Goal: Task Accomplishment & Management: Complete application form

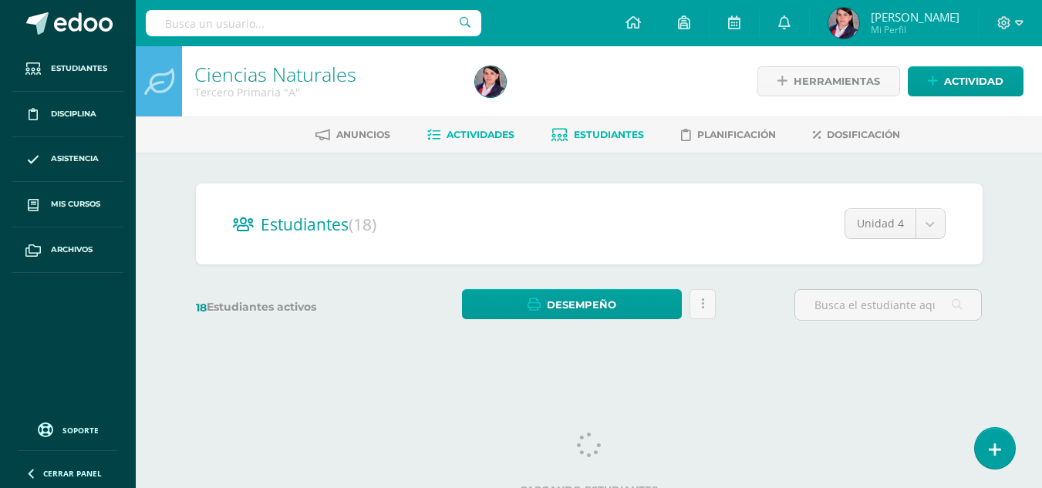
click at [482, 137] on span "Actividades" at bounding box center [481, 135] width 68 height 12
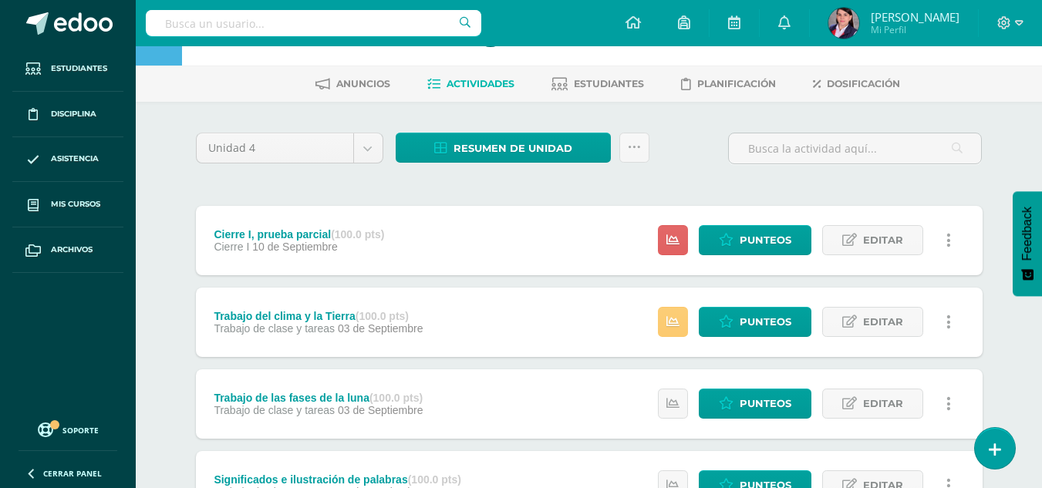
scroll to position [77, 0]
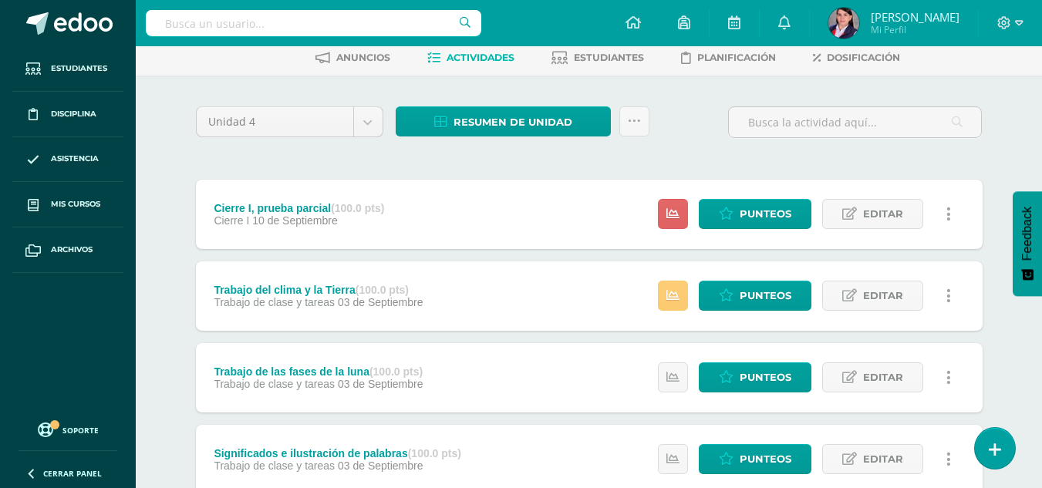
click at [461, 56] on span "Actividades" at bounding box center [481, 58] width 68 height 12
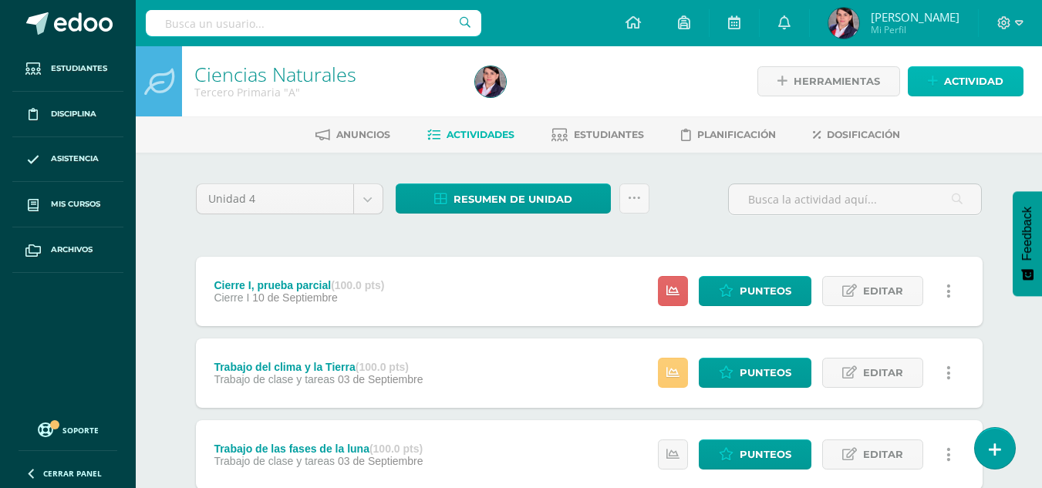
click at [967, 80] on span "Actividad" at bounding box center [973, 81] width 59 height 29
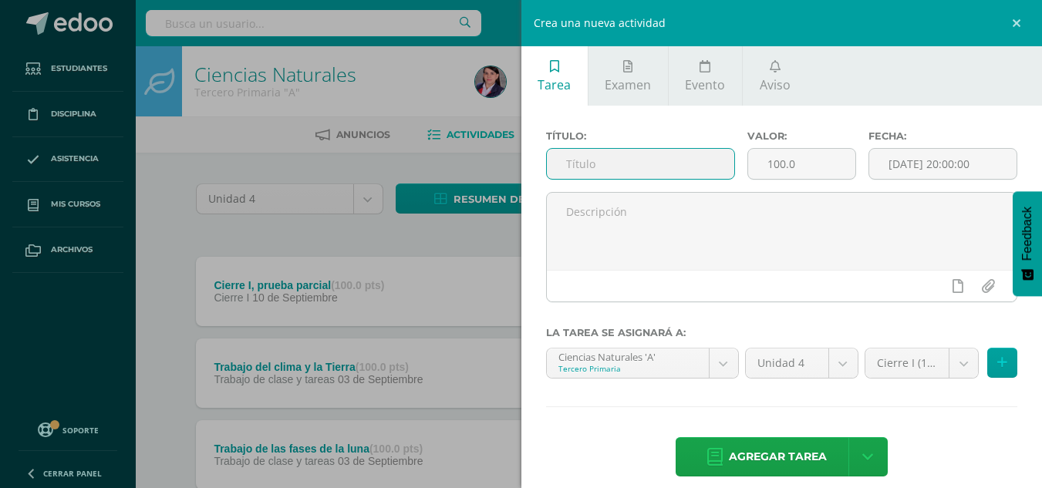
click at [623, 158] on input "text" at bounding box center [640, 164] width 187 height 30
type input "T"
type input "Trifoliar"
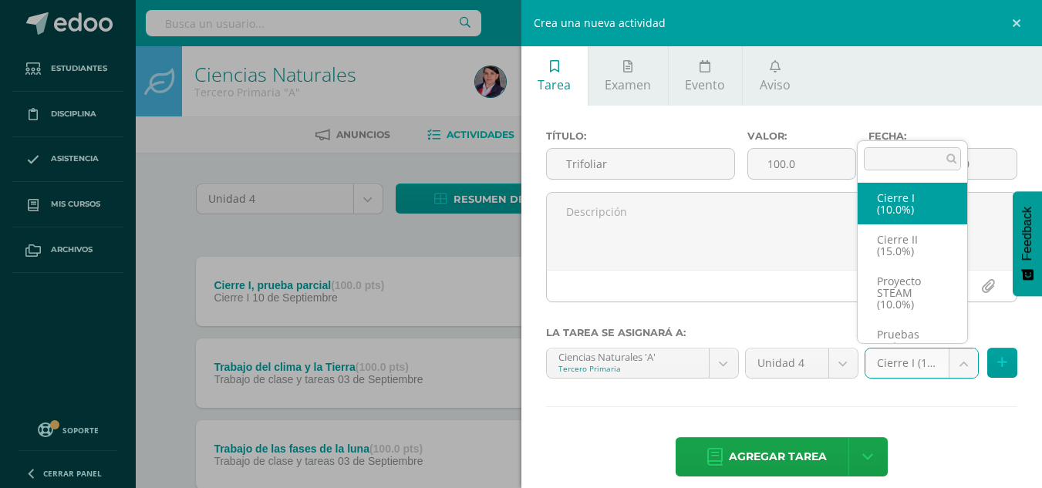
click at [950, 367] on body "Estudiantes Disciplina Asistencia Mis cursos Archivos Soporte Ayuda Reportar un…" at bounding box center [521, 419] width 1042 height 838
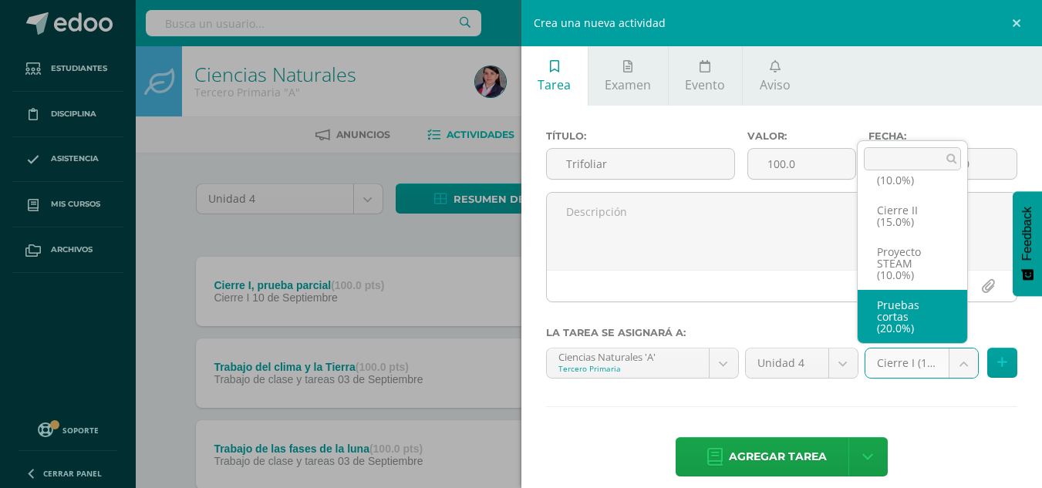
scroll to position [100, 0]
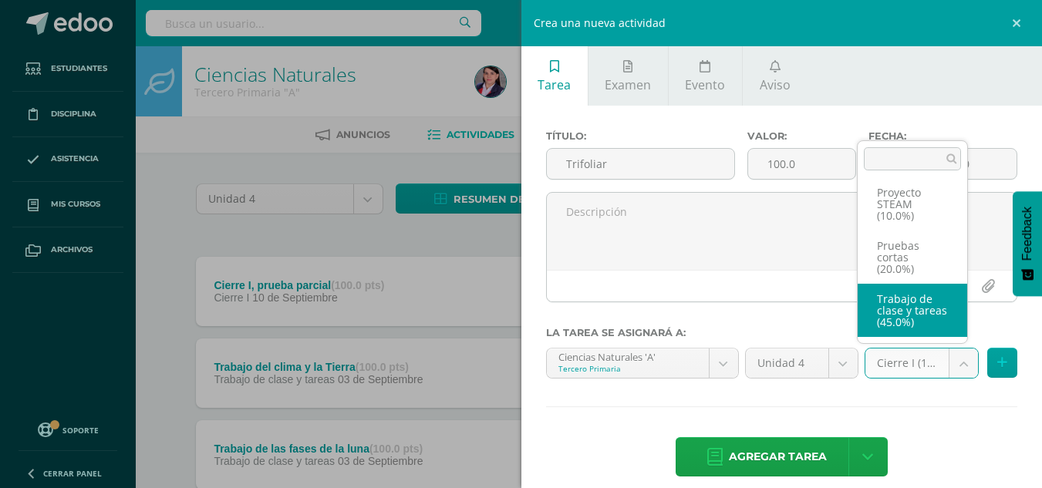
select select "233488"
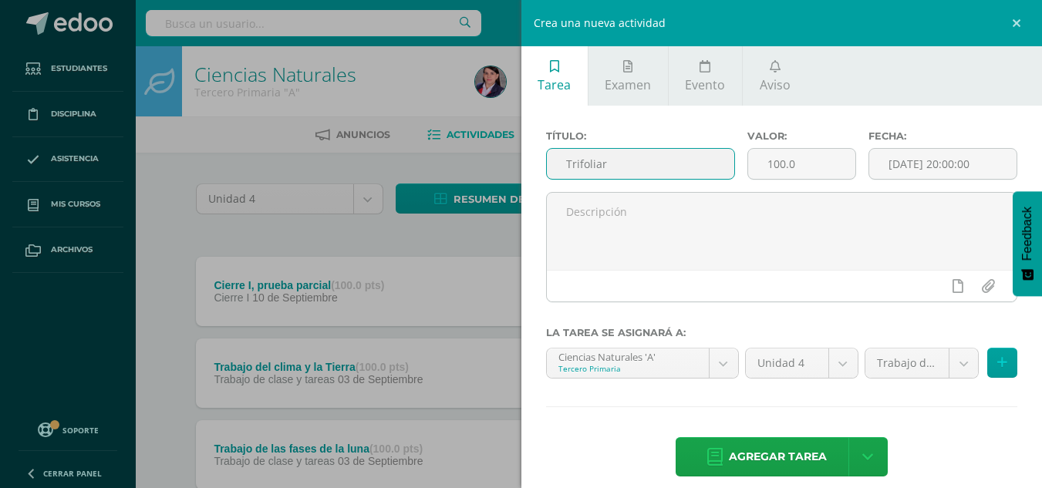
click at [640, 168] on input "Trifoliar" at bounding box center [640, 164] width 187 height 30
click at [630, 165] on input "Trifoliar del big Bang/" at bounding box center [640, 164] width 187 height 30
click at [687, 170] on input "Trifoliar del Big Bang/" at bounding box center [640, 164] width 187 height 30
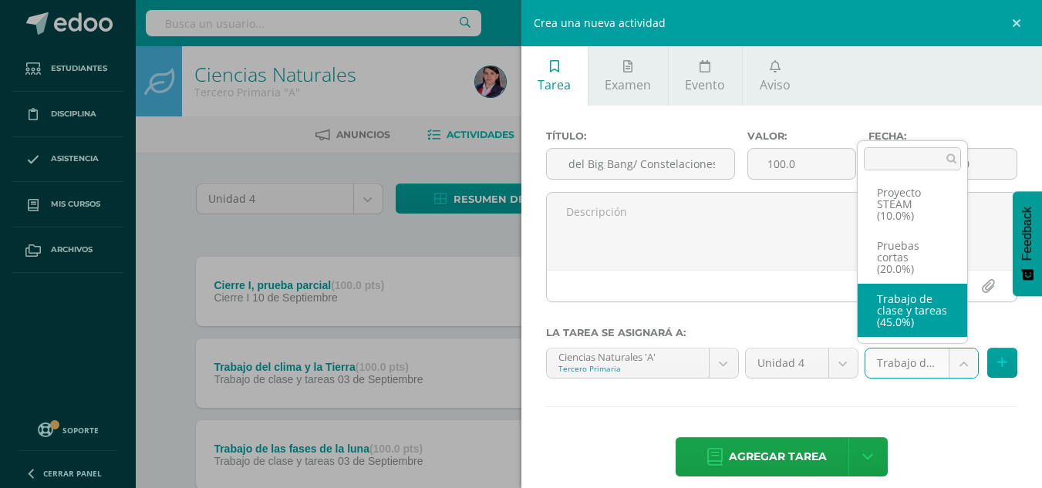
scroll to position [94, 0]
click at [944, 366] on body "Estudiantes Disciplina Asistencia Mis cursos Archivos Soporte Ayuda Reportar un…" at bounding box center [521, 419] width 1042 height 838
click at [694, 170] on body "Estudiantes Disciplina Asistencia Mis cursos Archivos Soporte Ayuda Reportar un…" at bounding box center [521, 419] width 1042 height 838
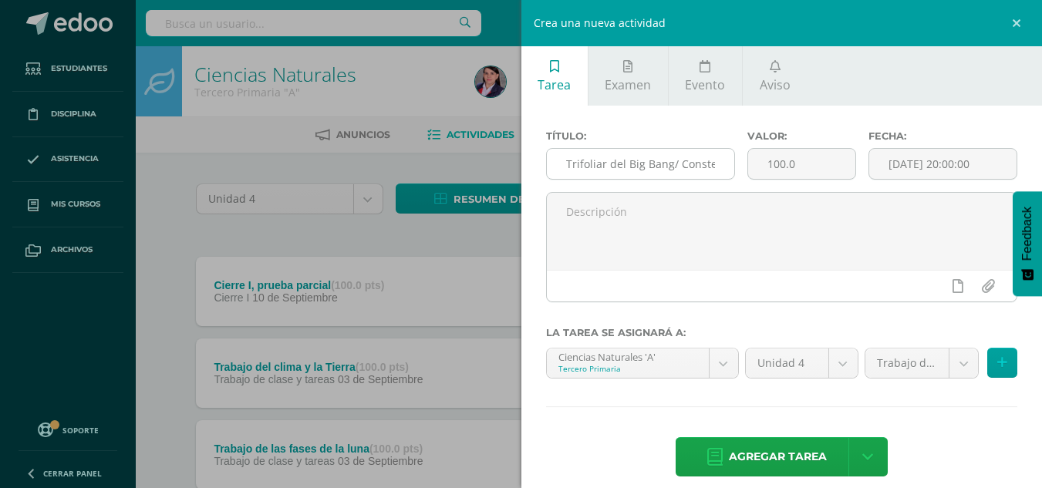
click at [712, 167] on input "Trifoliar del Big Bang/ Constelaciones" at bounding box center [640, 164] width 187 height 30
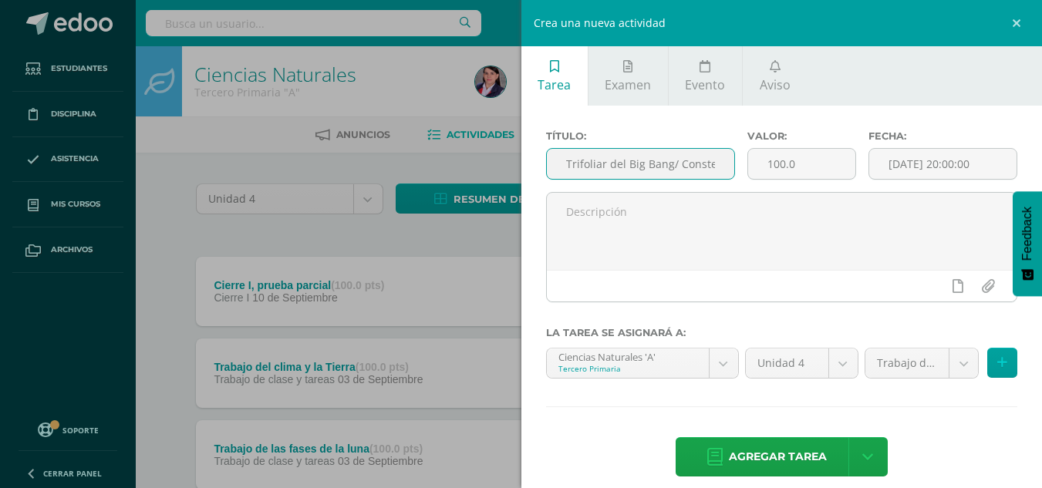
click at [712, 159] on input "Trifoliar del Big Bang/ Constelaciones" at bounding box center [640, 164] width 187 height 30
click at [714, 164] on input "Trifoliar del Big Bang/ Constelaciones" at bounding box center [640, 164] width 187 height 30
click at [675, 160] on input "Trifoliar del Big Bang/ Constelaciones" at bounding box center [640, 164] width 187 height 30
type input "Trifoliar del Big Bang y las Constelaciones"
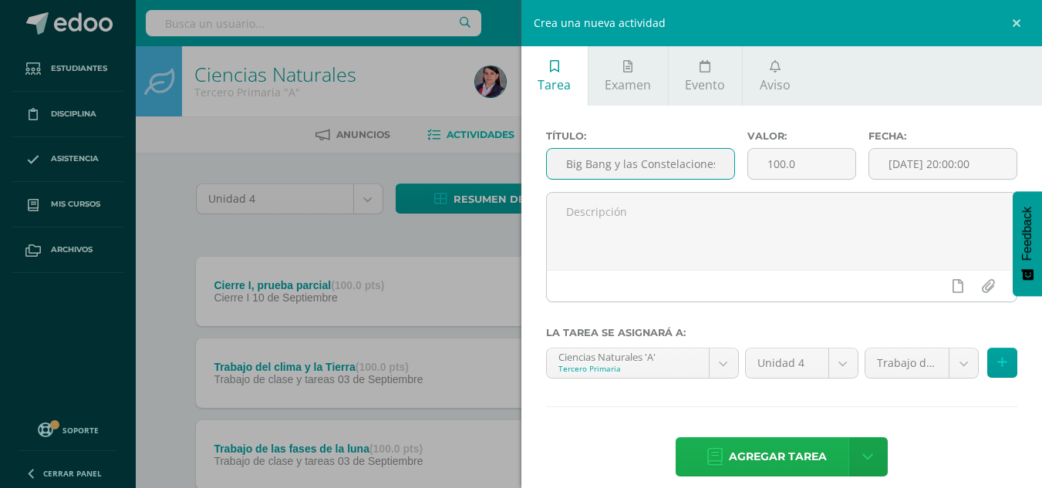
scroll to position [0, 0]
click at [763, 455] on span "Agregar tarea" at bounding box center [778, 457] width 98 height 38
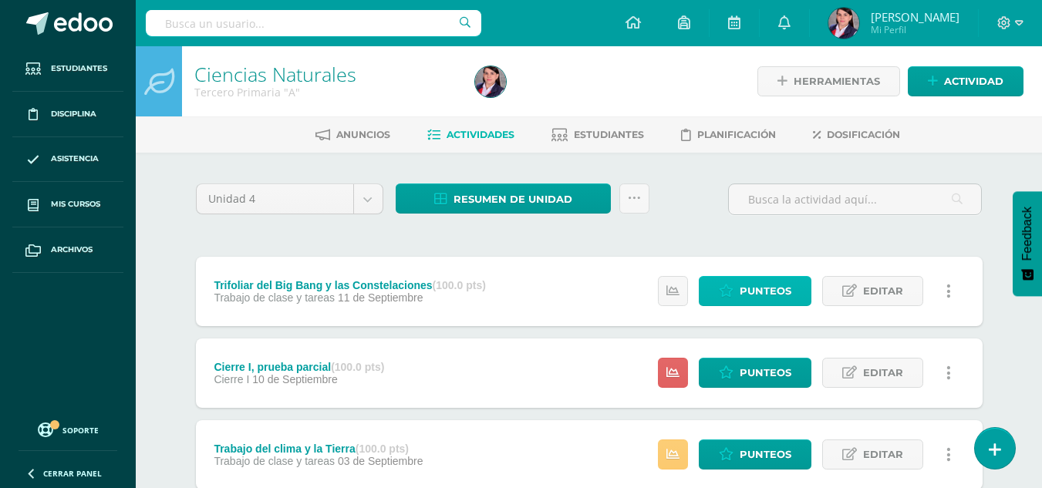
click at [773, 293] on span "Punteos" at bounding box center [766, 291] width 52 height 29
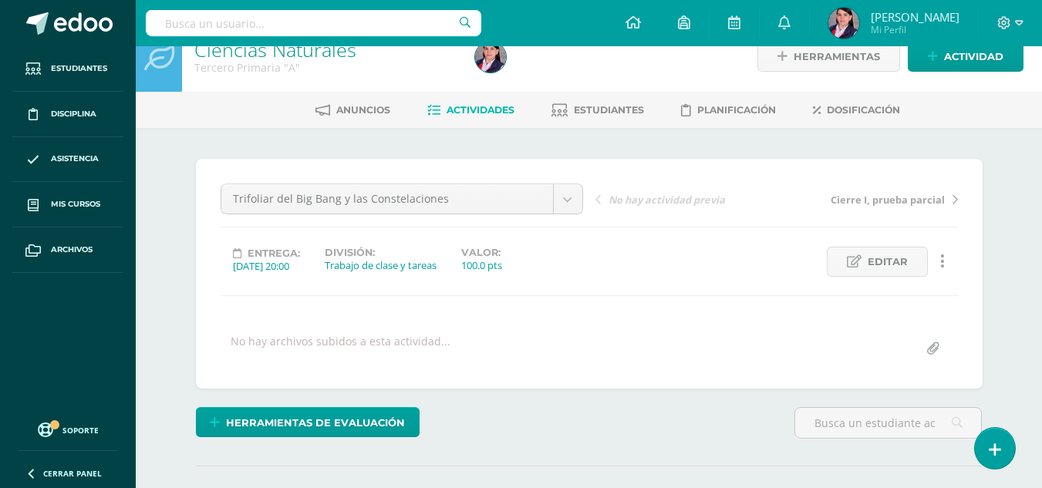
scroll to position [2, 0]
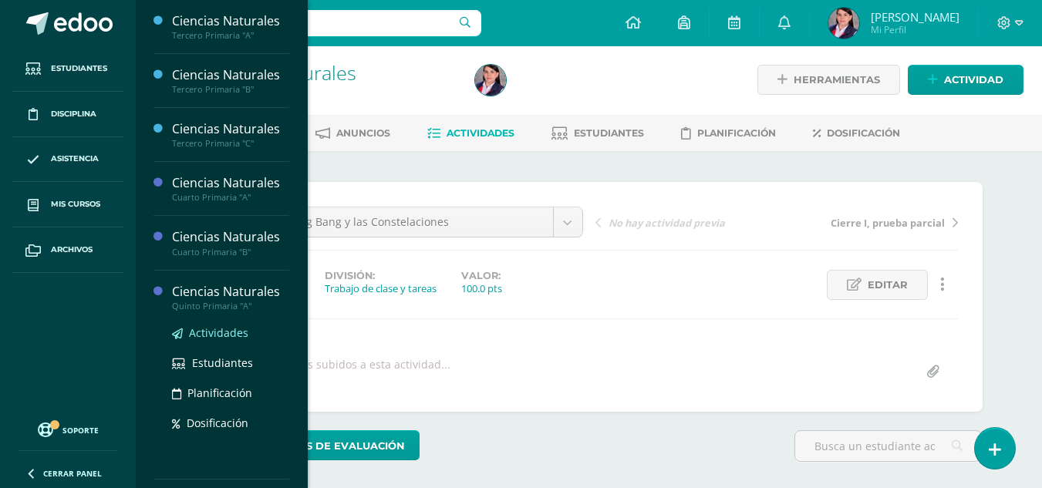
click at [214, 332] on span "Actividades" at bounding box center [218, 333] width 59 height 15
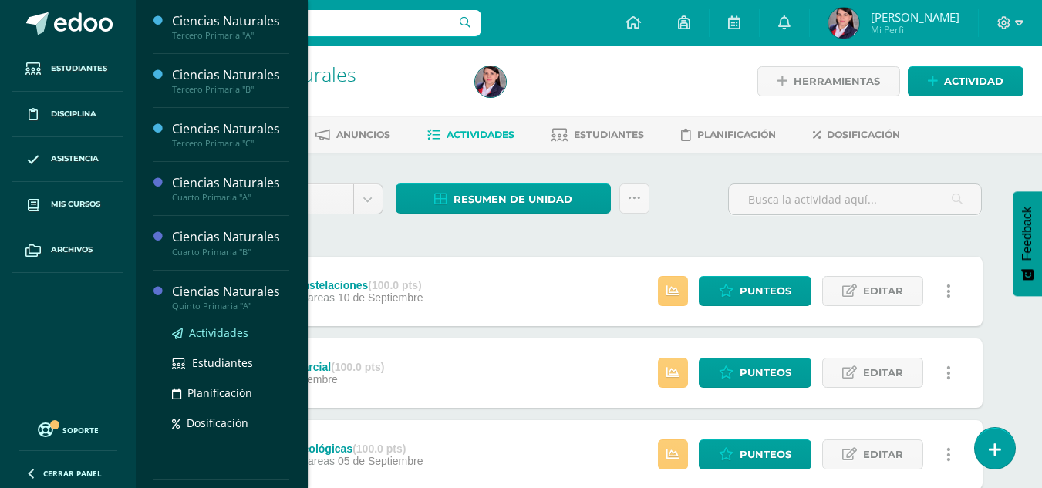
click at [224, 331] on span "Actividades" at bounding box center [218, 333] width 59 height 15
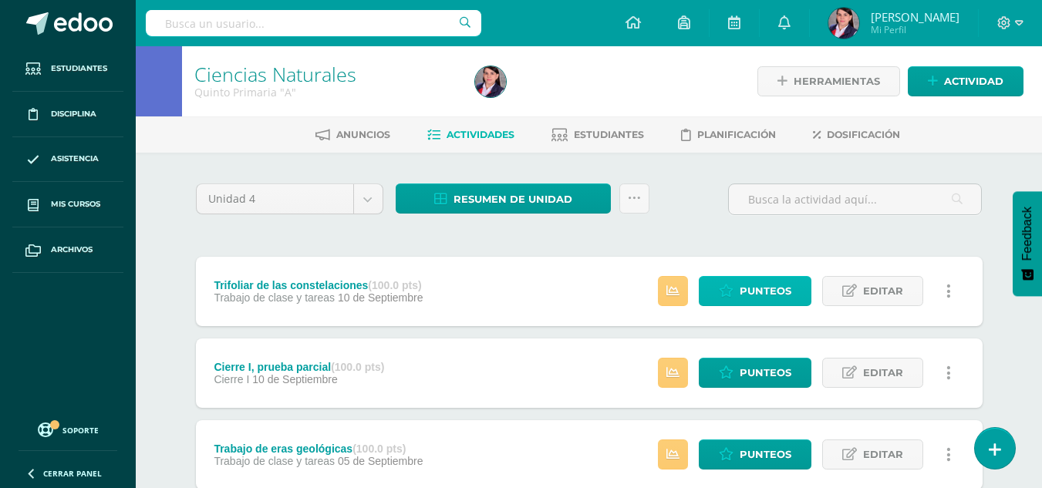
click at [780, 291] on span "Punteos" at bounding box center [766, 291] width 52 height 29
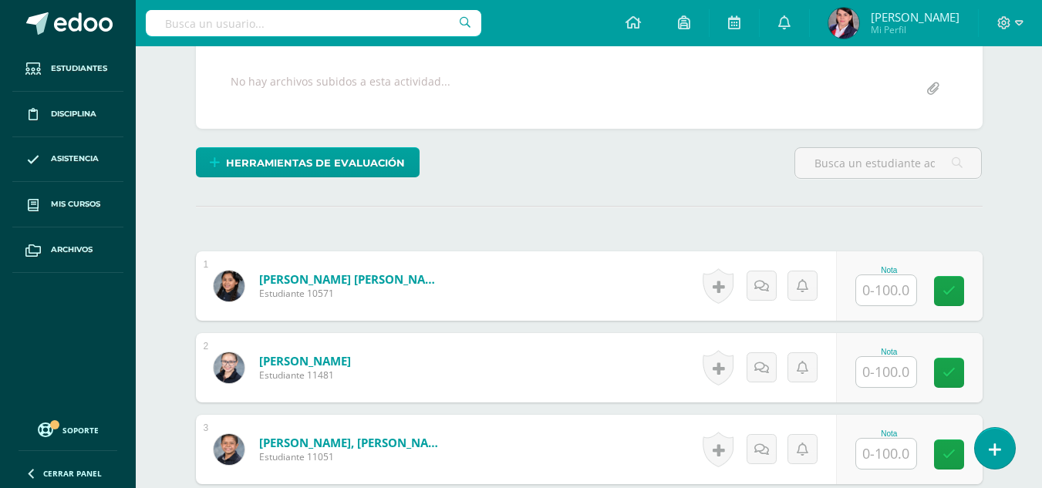
scroll to position [310, 0]
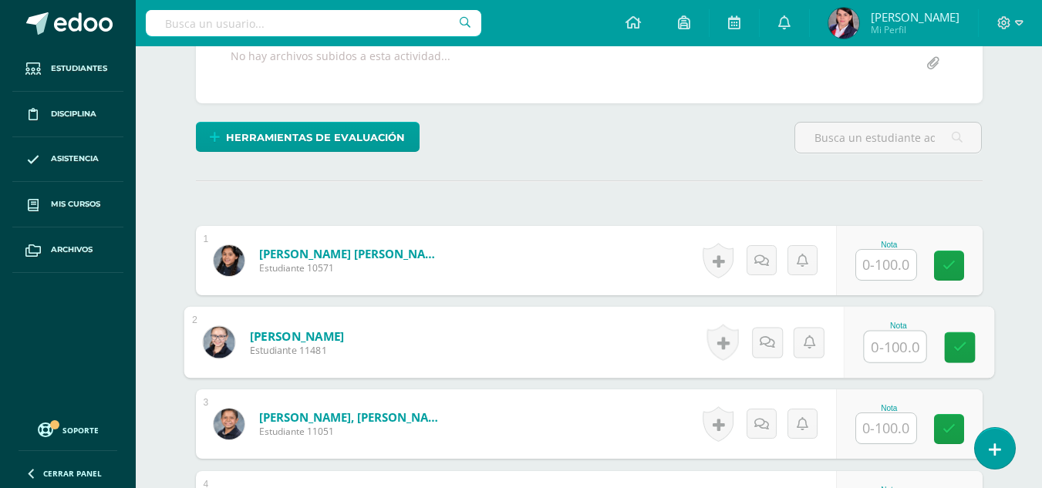
click at [891, 350] on input "text" at bounding box center [895, 347] width 62 height 31
type input "95"
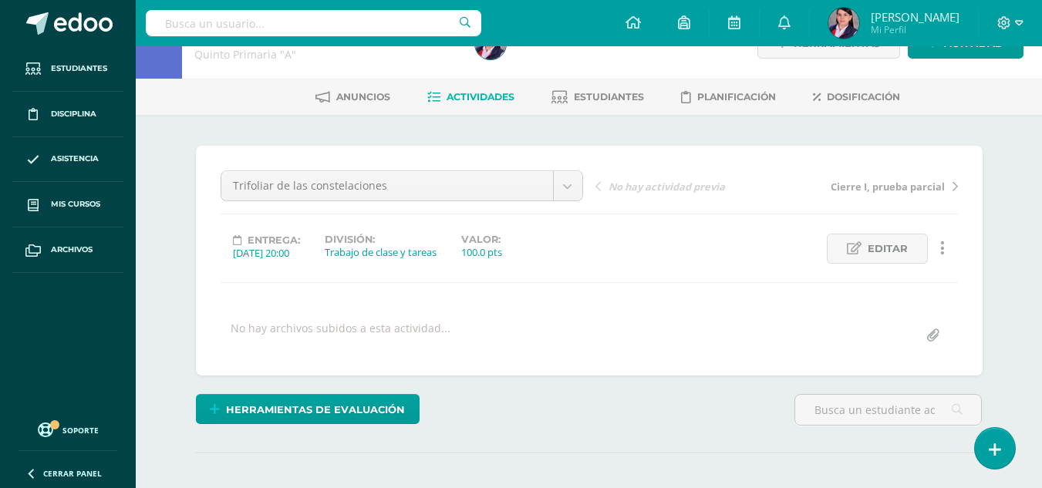
scroll to position [0, 0]
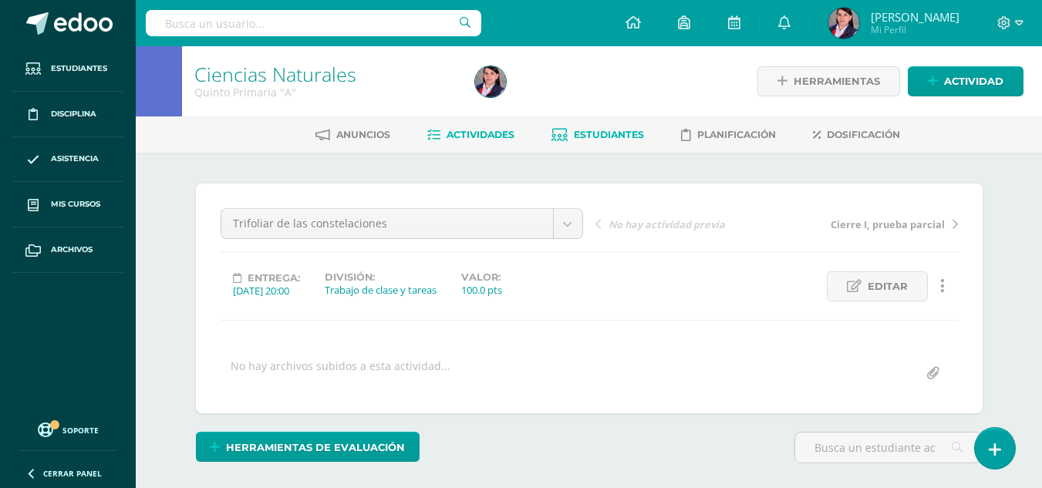
click at [619, 133] on span "Estudiantes" at bounding box center [609, 135] width 70 height 12
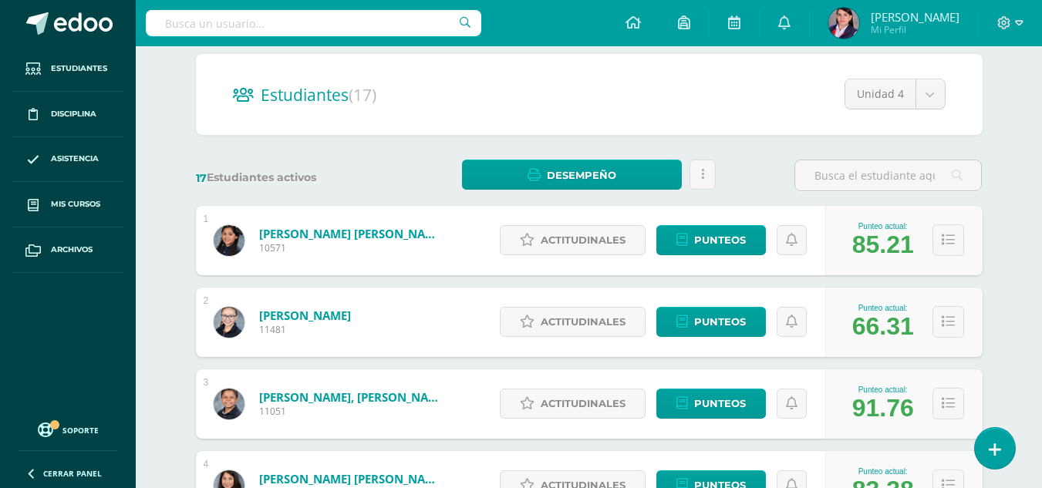
scroll to position [154, 0]
